Goal: Communication & Community: Answer question/provide support

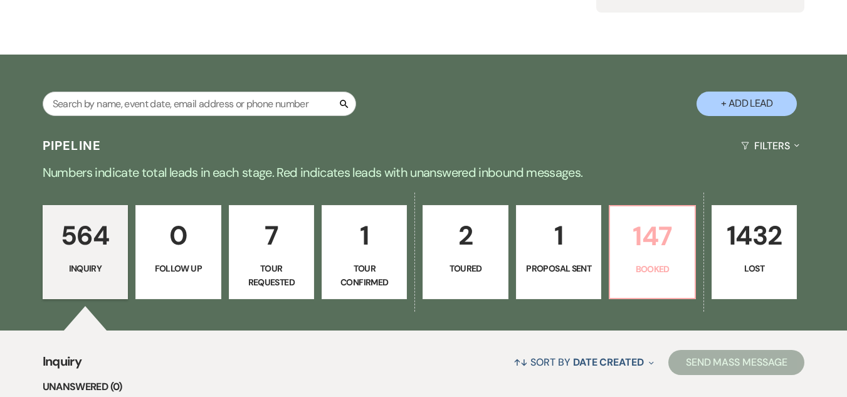
scroll to position [188, 0]
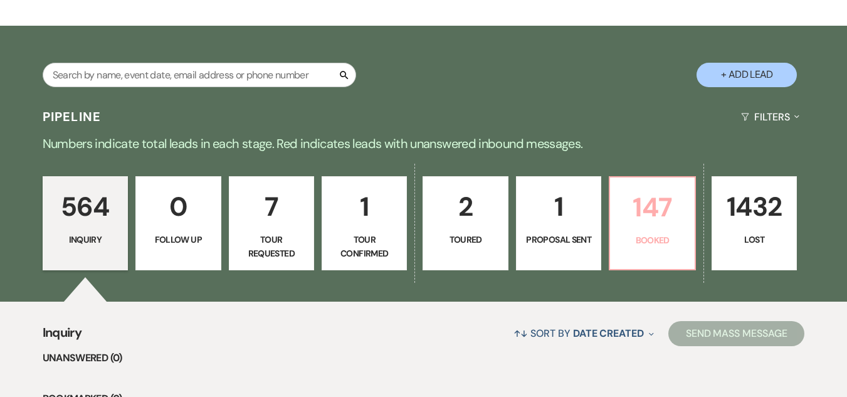
click at [656, 216] on p "147" at bounding box center [651, 207] width 69 height 42
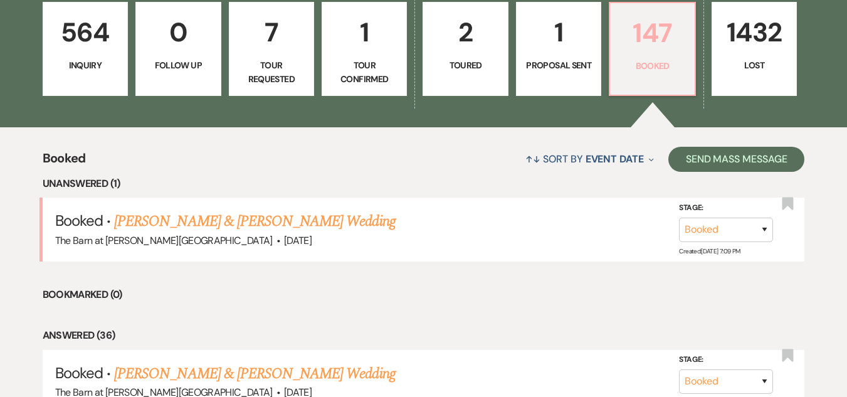
scroll to position [366, 0]
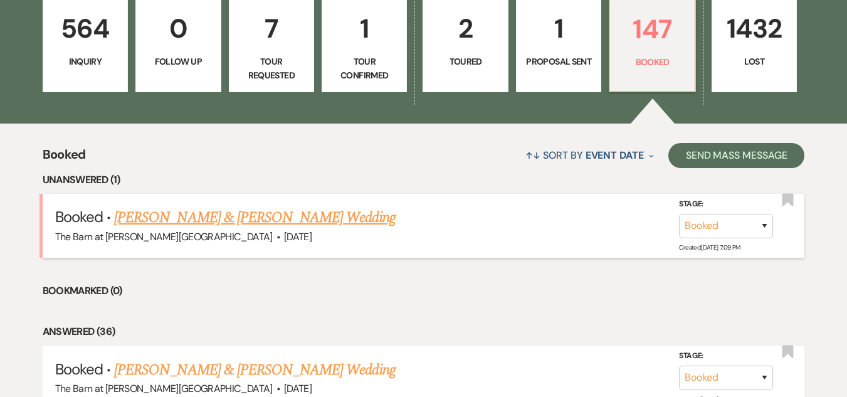
click at [130, 211] on link "[PERSON_NAME] & [PERSON_NAME] Wedding" at bounding box center [254, 217] width 281 height 23
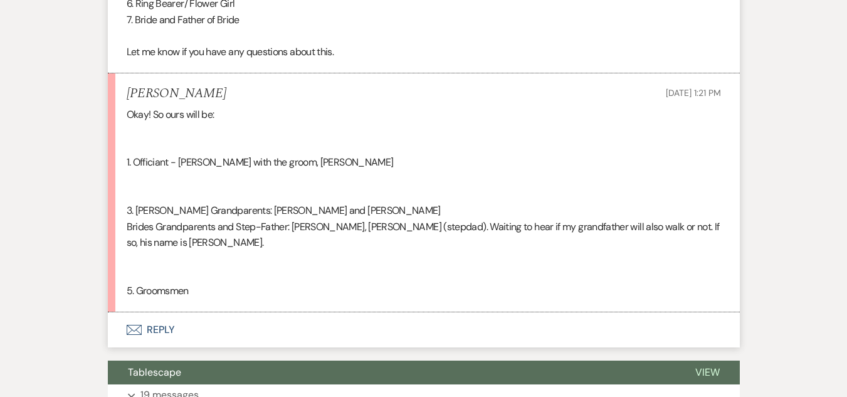
scroll to position [1132, 0]
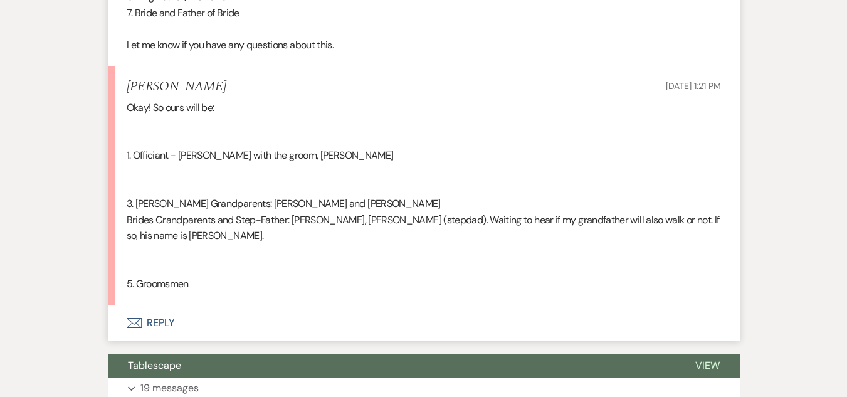
click at [166, 323] on button "Envelope Reply" at bounding box center [424, 322] width 632 height 35
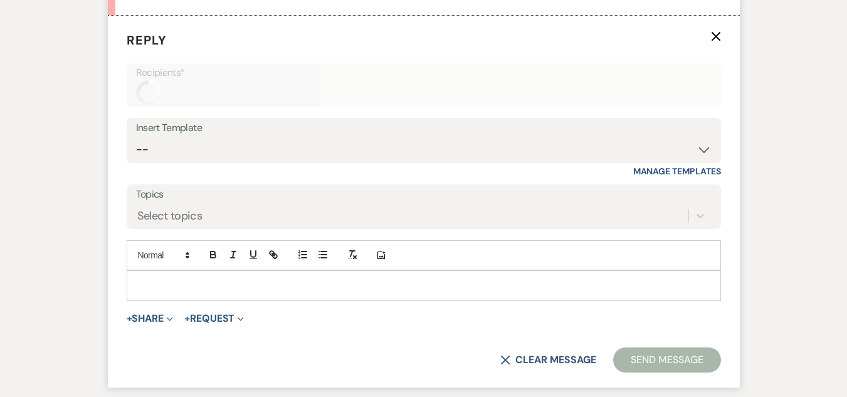
scroll to position [1425, 0]
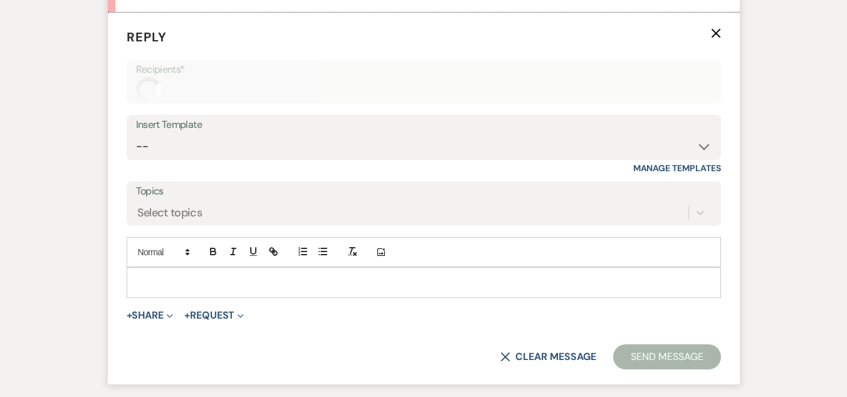
click at [370, 288] on p at bounding box center [424, 282] width 574 height 14
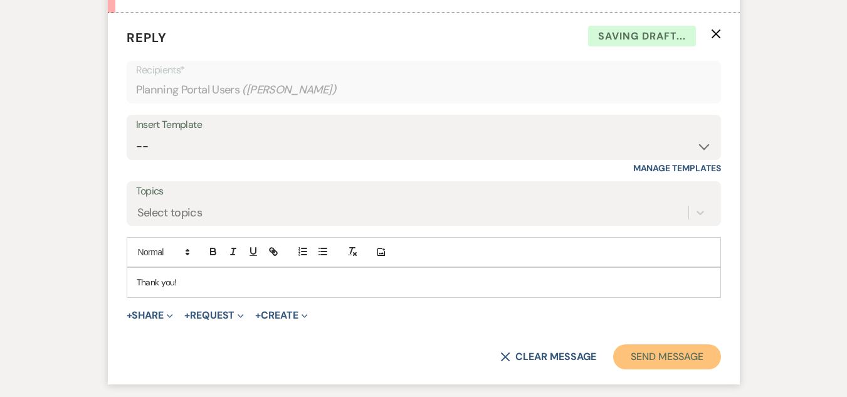
click at [624, 347] on button "Send Message" at bounding box center [666, 356] width 107 height 25
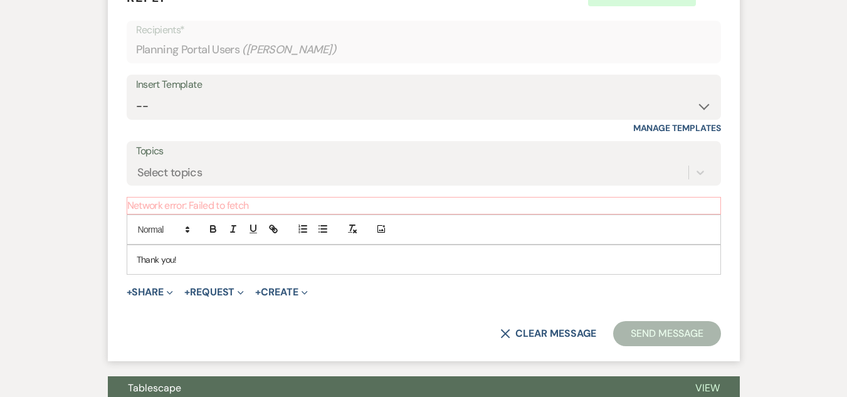
scroll to position [1487, 0]
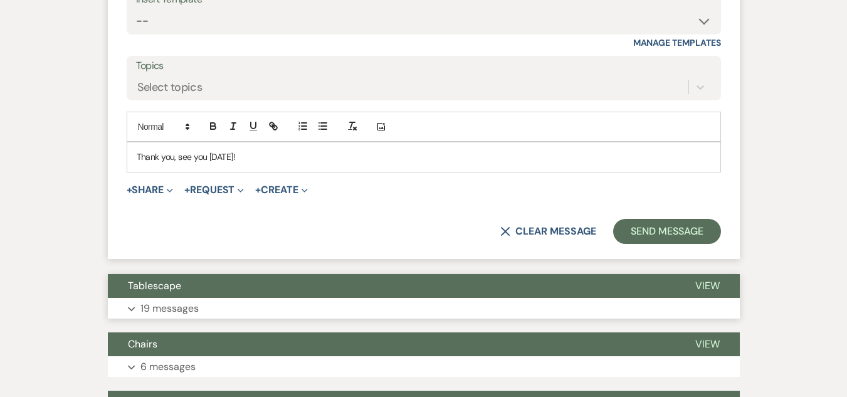
scroll to position [1556, 0]
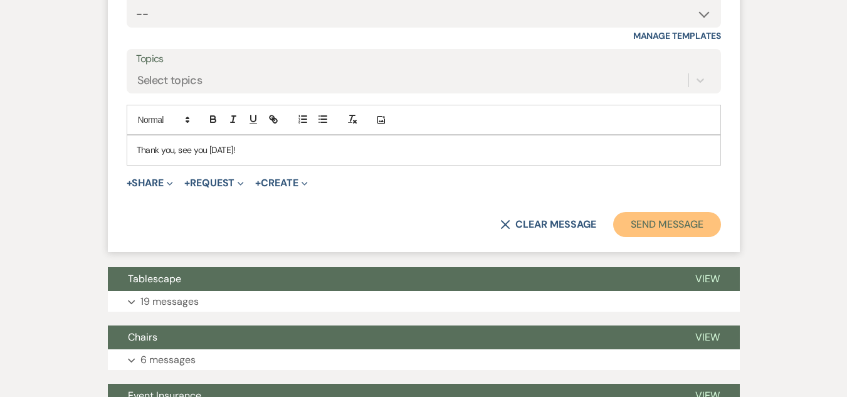
click at [665, 213] on button "Send Message" at bounding box center [666, 224] width 107 height 25
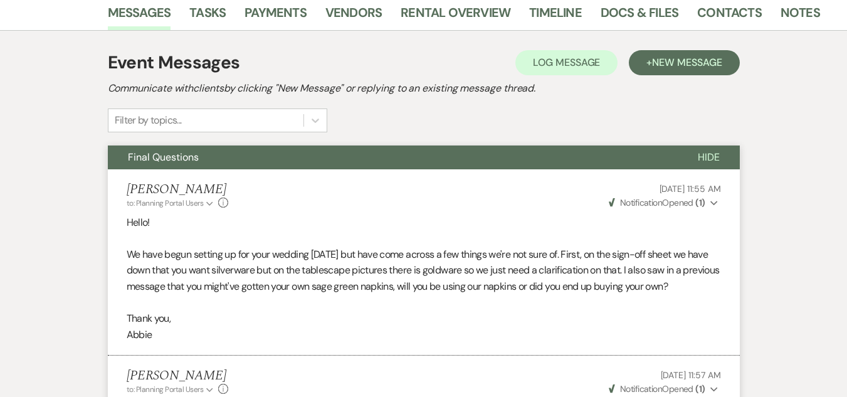
scroll to position [89, 0]
